Goal: Navigation & Orientation: Find specific page/section

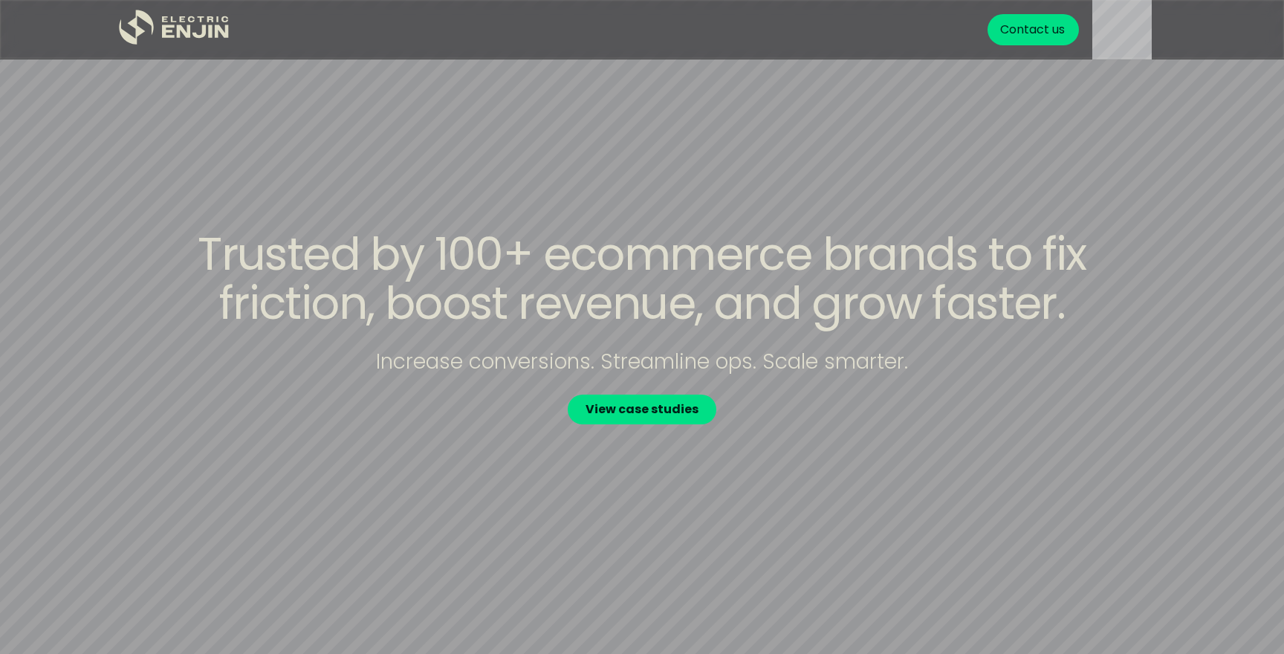
click at [809, 398] on div "Trusted by 100+ ecommerce brands to fix friction, boost revenue, and grow faste…" at bounding box center [641, 327] width 951 height 195
click at [809, 374] on div "Trusted by 100+ ecommerce brands to fix friction, boost revenue, and grow faste…" at bounding box center [641, 327] width 951 height 195
click at [997, 366] on div "Trusted by 100+ ecommerce brands to fix friction, boost revenue, and grow faste…" at bounding box center [641, 327] width 951 height 195
click at [288, 381] on div "Trusted by 100+ ecommerce brands to fix friction, boost revenue, and grow faste…" at bounding box center [641, 327] width 951 height 195
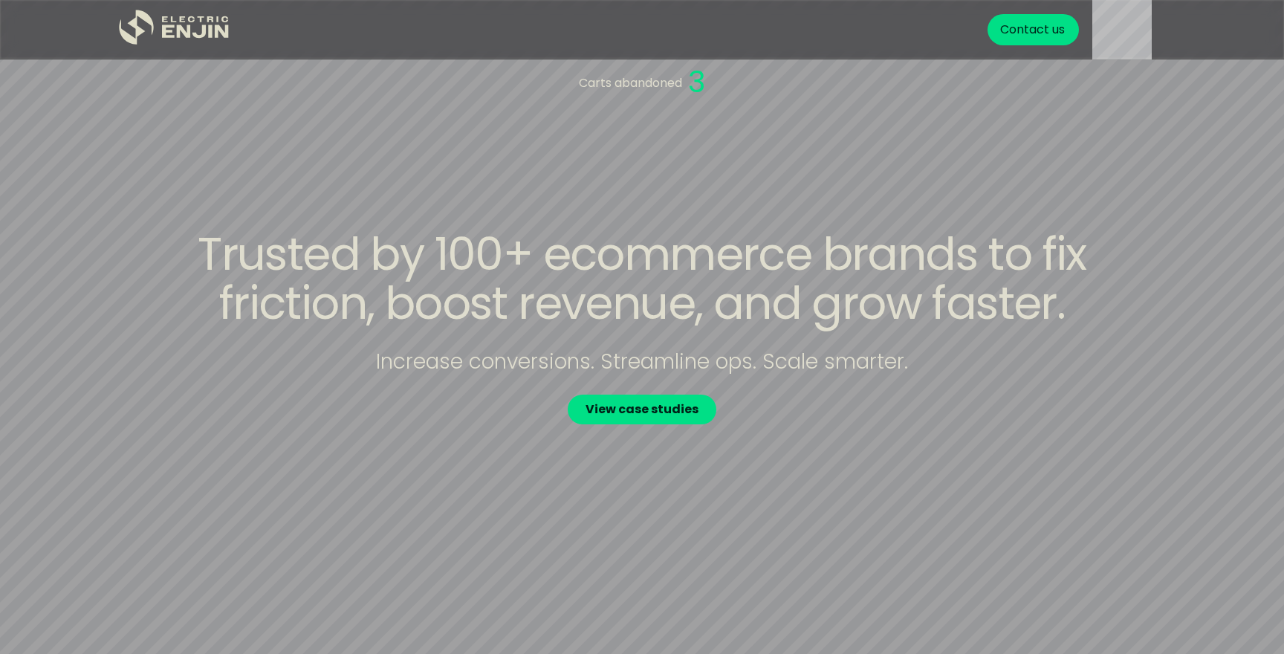
click at [259, 381] on div "Trusted by 100+ ecommerce brands to fix friction, boost revenue, and grow faste…" at bounding box center [641, 327] width 951 height 195
click at [219, 376] on div "Trusted by 100+ ecommerce brands to fix friction, boost revenue, and grow faste…" at bounding box center [641, 327] width 951 height 195
click at [195, 376] on div "Trusted by 100+ ecommerce brands to fix friction, boost revenue, and grow faste…" at bounding box center [641, 327] width 951 height 195
click at [984, 423] on div "Trusted by 100+ ecommerce brands to fix friction, boost revenue, and grow faste…" at bounding box center [641, 327] width 951 height 195
click at [1070, 384] on div "Trusted by 100+ ecommerce brands to fix friction, boost revenue, and grow faste…" at bounding box center [641, 327] width 951 height 195
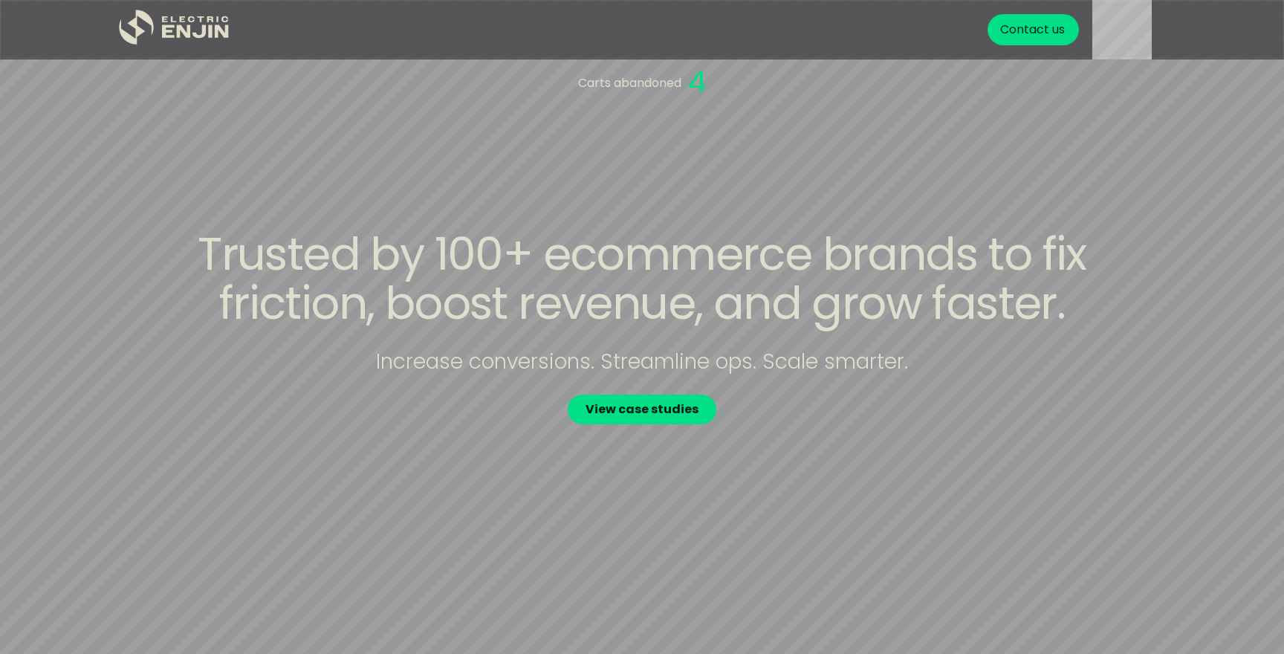
click at [1058, 397] on div "Trusted by 100+ ecommerce brands to fix friction, boost revenue, and grow faste…" at bounding box center [641, 327] width 951 height 195
click at [904, 395] on div "Trusted by 100+ ecommerce brands to fix friction, boost revenue, and grow faste…" at bounding box center [641, 327] width 951 height 195
click at [841, 381] on div "Trusted by 100+ ecommerce brands to fix friction, boost revenue, and grow faste…" at bounding box center [641, 327] width 951 height 195
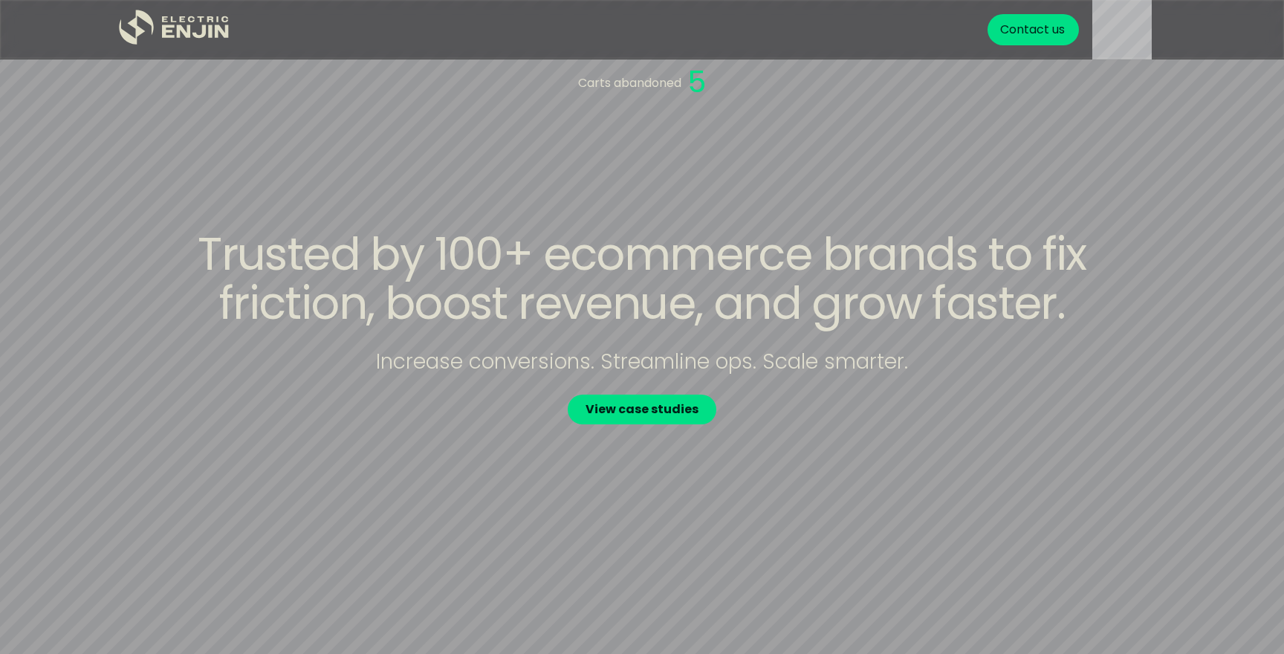
click at [702, 77] on p "5" at bounding box center [697, 81] width 19 height 45
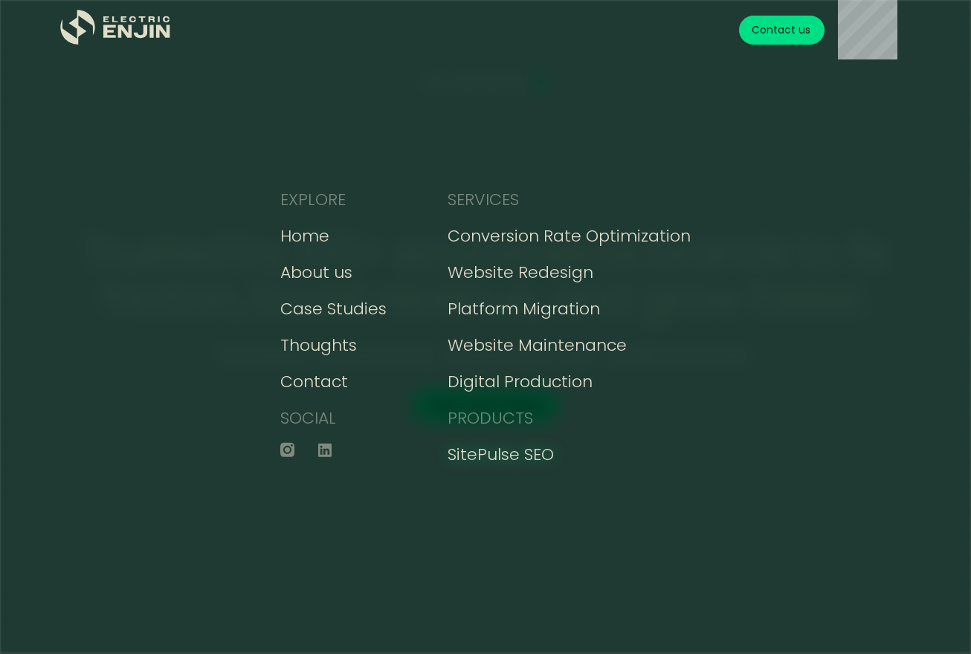
click at [546, 460] on div "SitePulse SEO" at bounding box center [500, 454] width 106 height 25
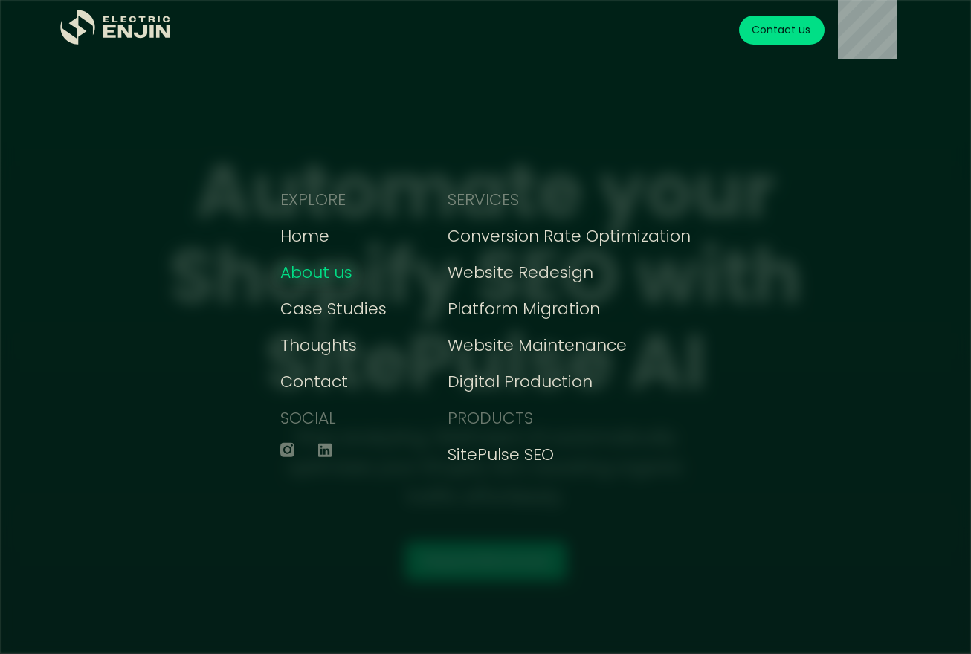
click at [311, 271] on div "About us" at bounding box center [316, 272] width 72 height 25
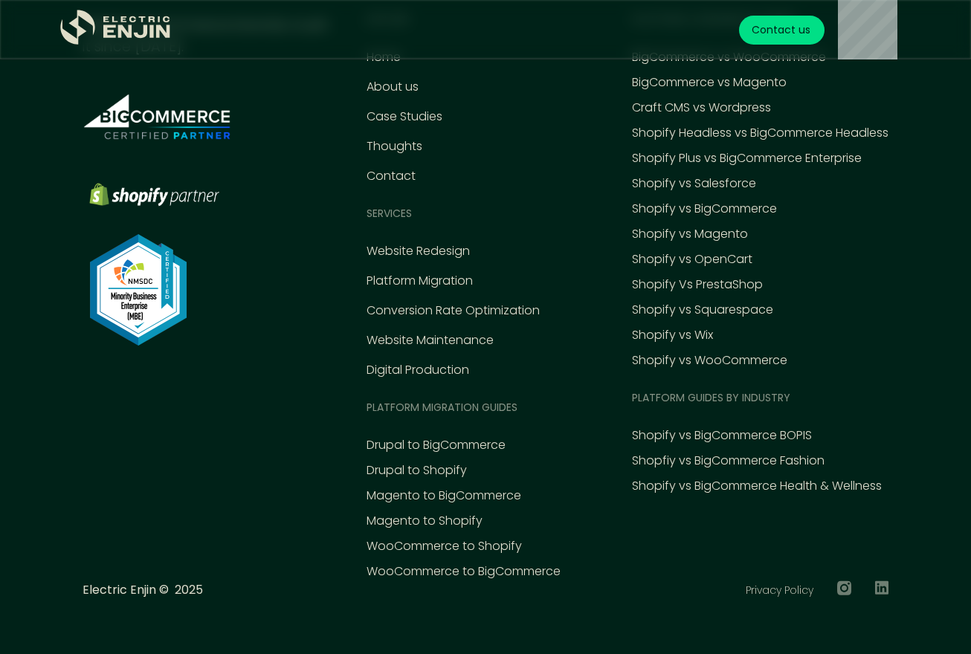
scroll to position [6265, 0]
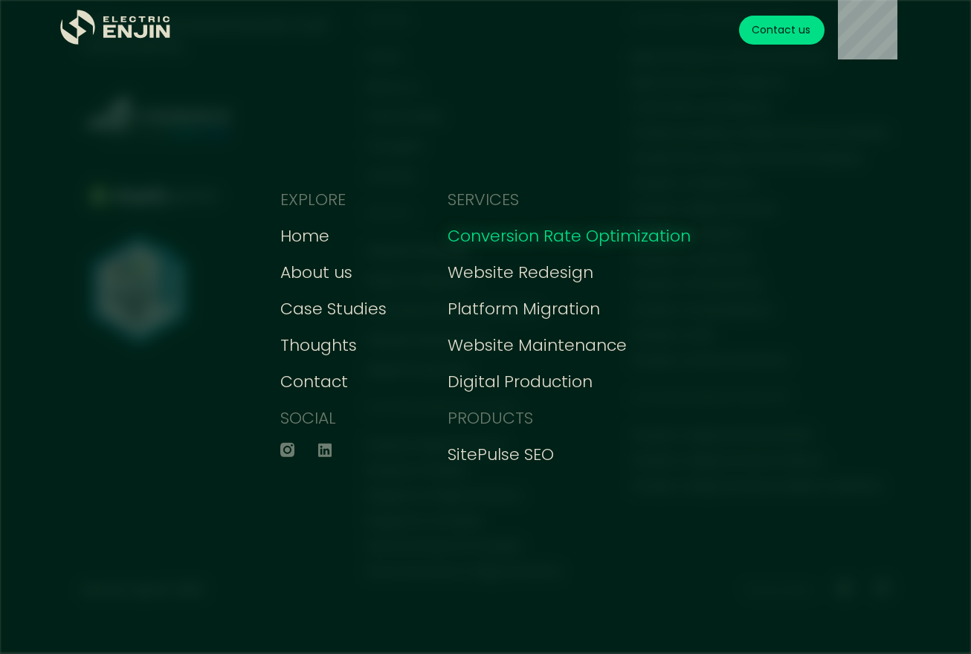
click at [550, 236] on div "Conversion Rate Optimization" at bounding box center [568, 236] width 243 height 25
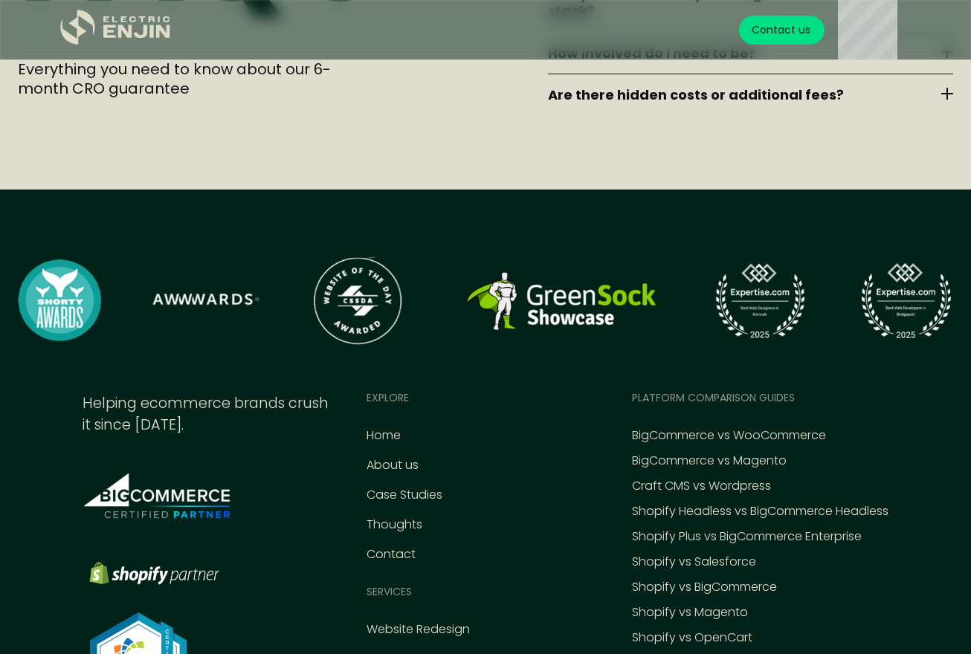
scroll to position [6429, 0]
